Goal: Task Accomplishment & Management: Manage account settings

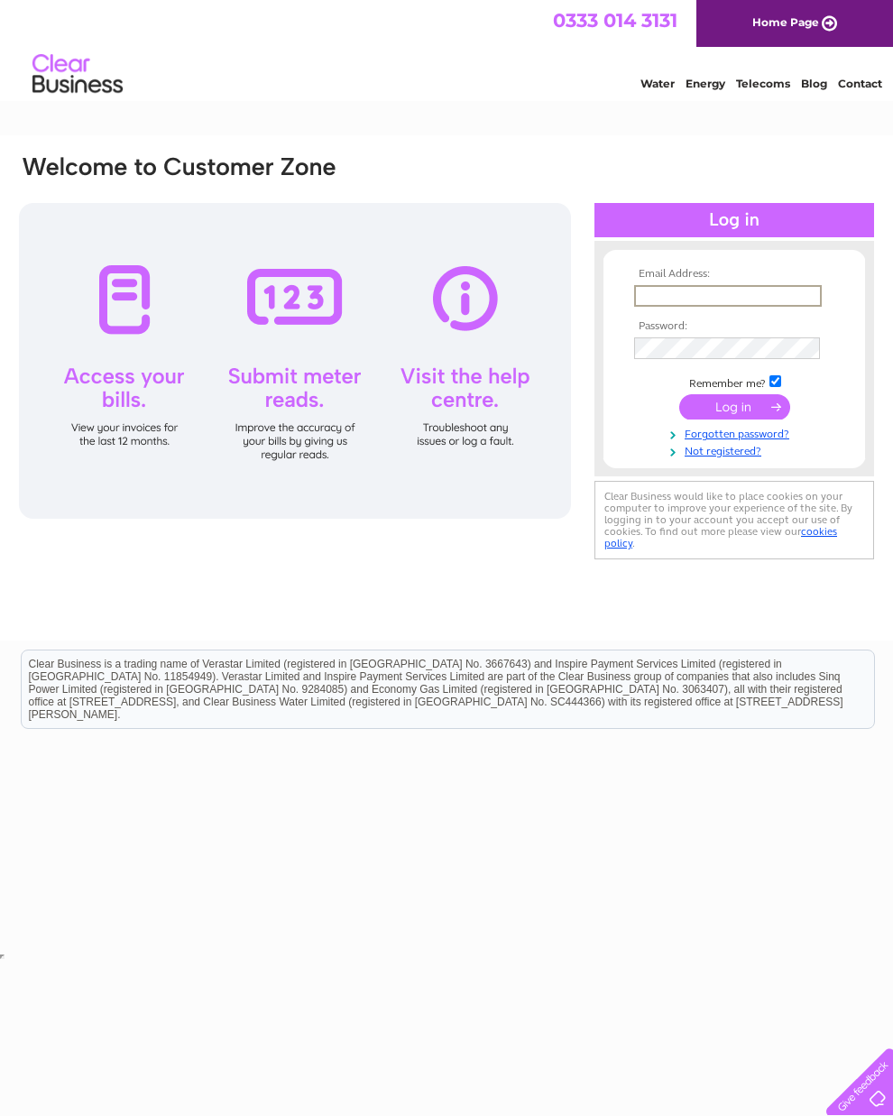
type input "emma-woodheys@outlook.com"
click at [734, 410] on input "submit" at bounding box center [734, 406] width 111 height 25
click at [728, 407] on input "submit" at bounding box center [734, 404] width 111 height 25
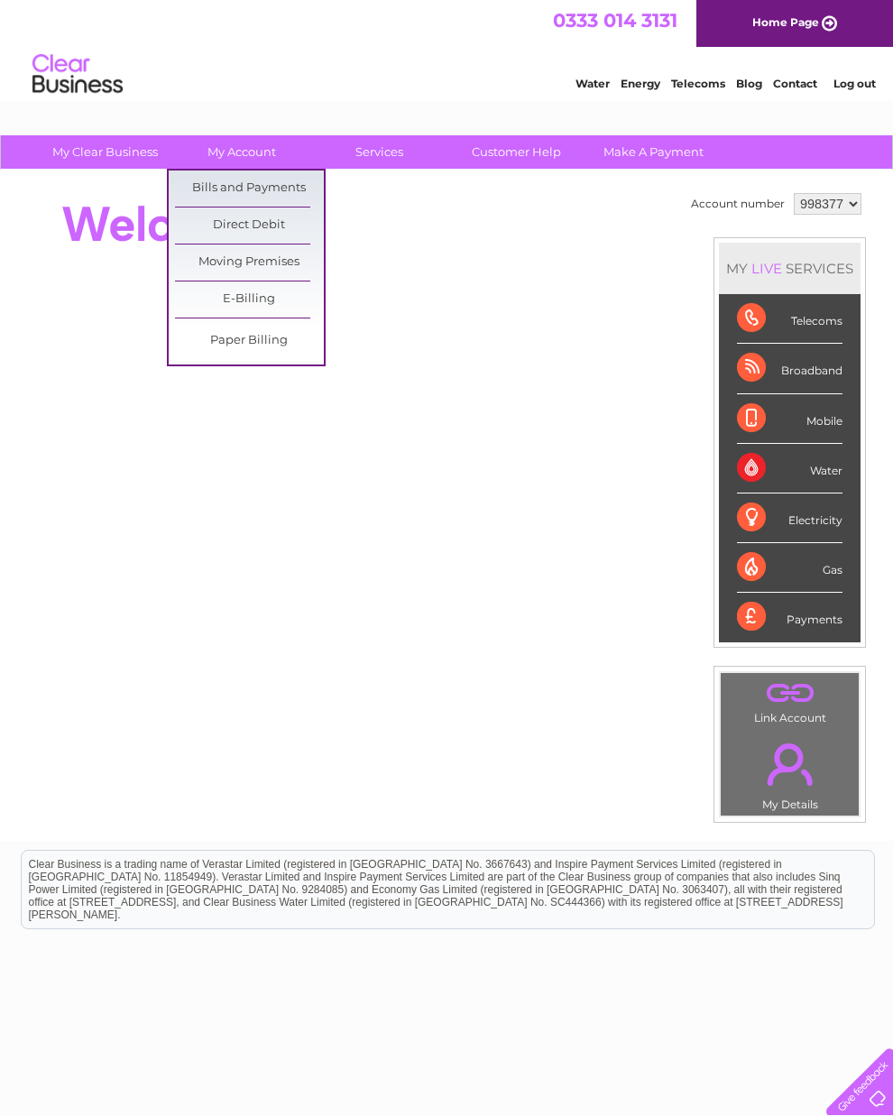
click at [273, 194] on link "Bills and Payments" at bounding box center [249, 189] width 149 height 36
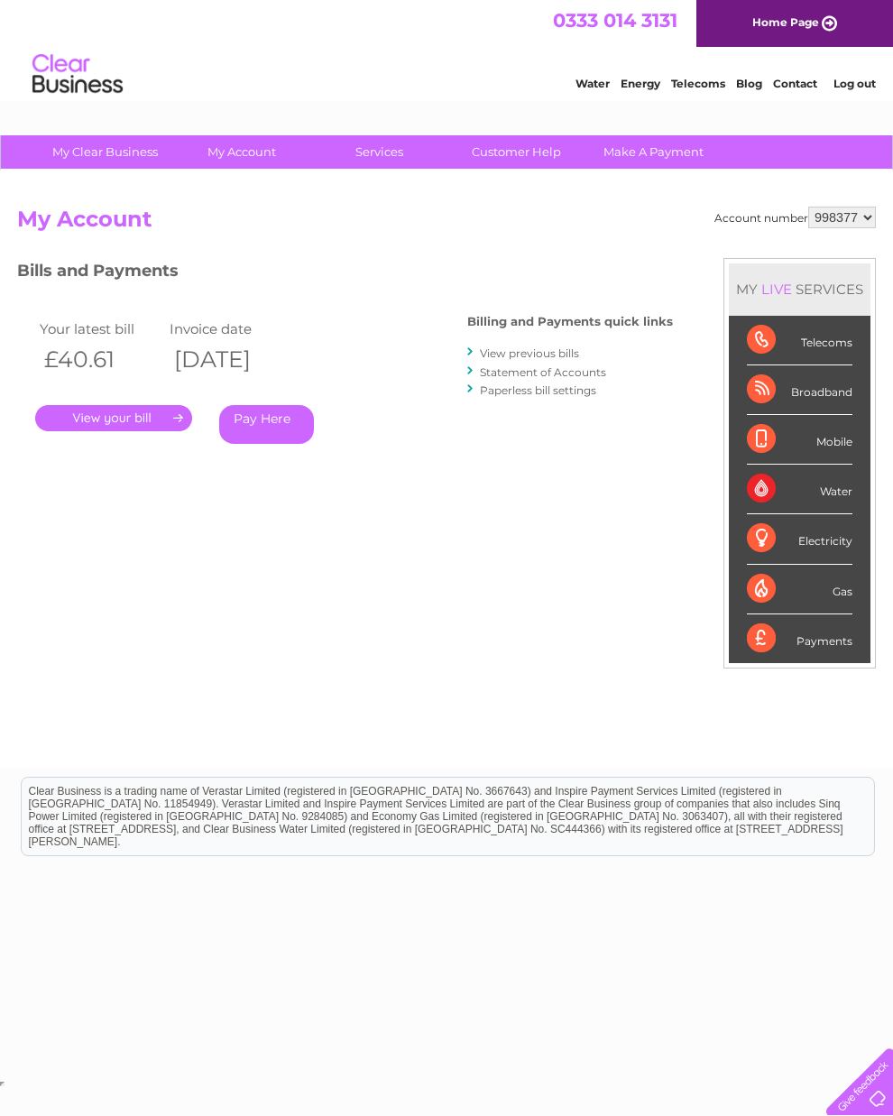
click at [173, 417] on link "." at bounding box center [113, 418] width 157 height 26
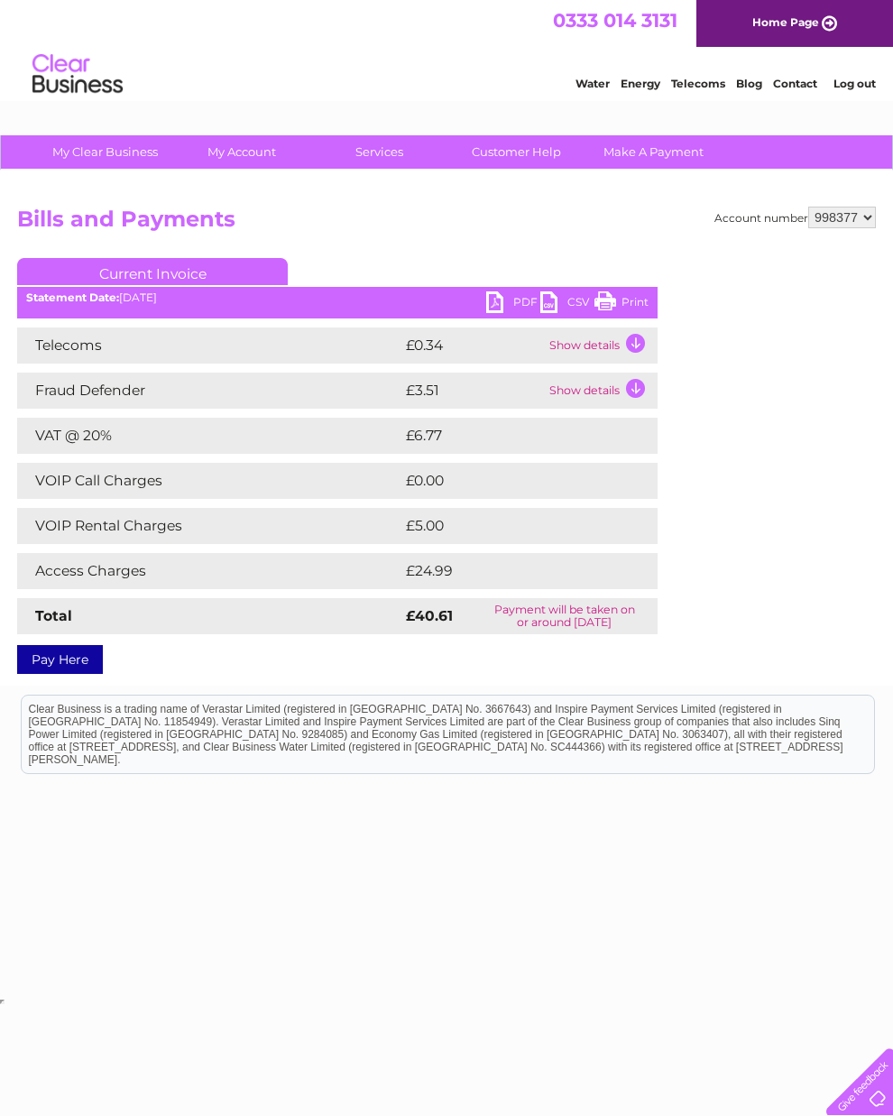
click at [500, 304] on link "PDF" at bounding box center [513, 304] width 54 height 26
click at [864, 82] on link "Log out" at bounding box center [855, 84] width 42 height 14
